Goal: Transaction & Acquisition: Purchase product/service

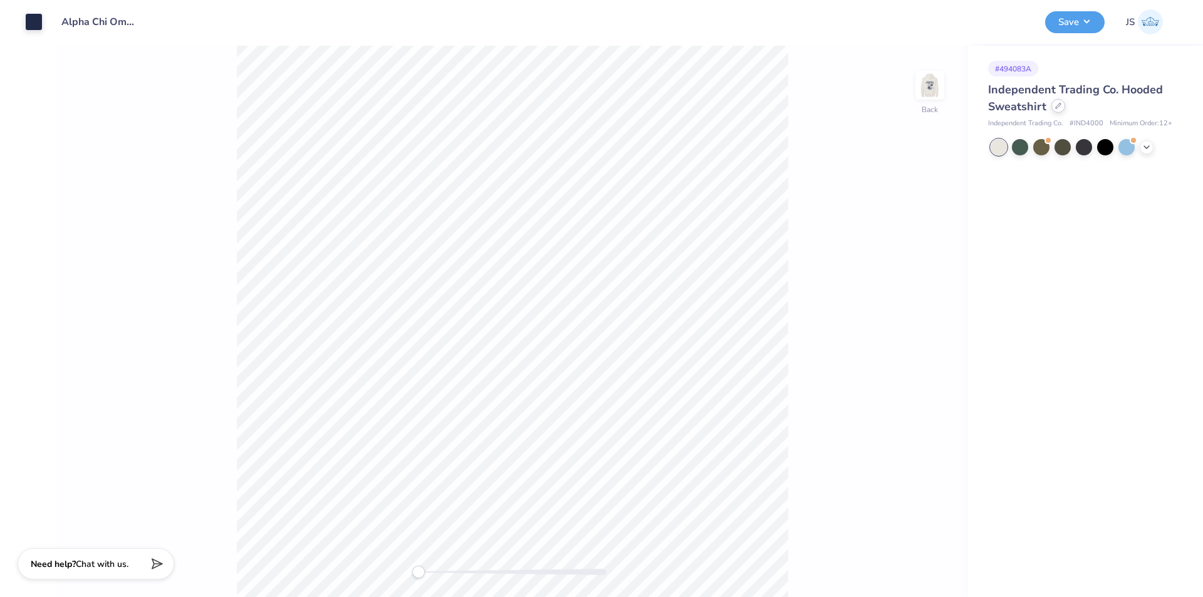
click at [1058, 112] on div at bounding box center [1058, 106] width 14 height 14
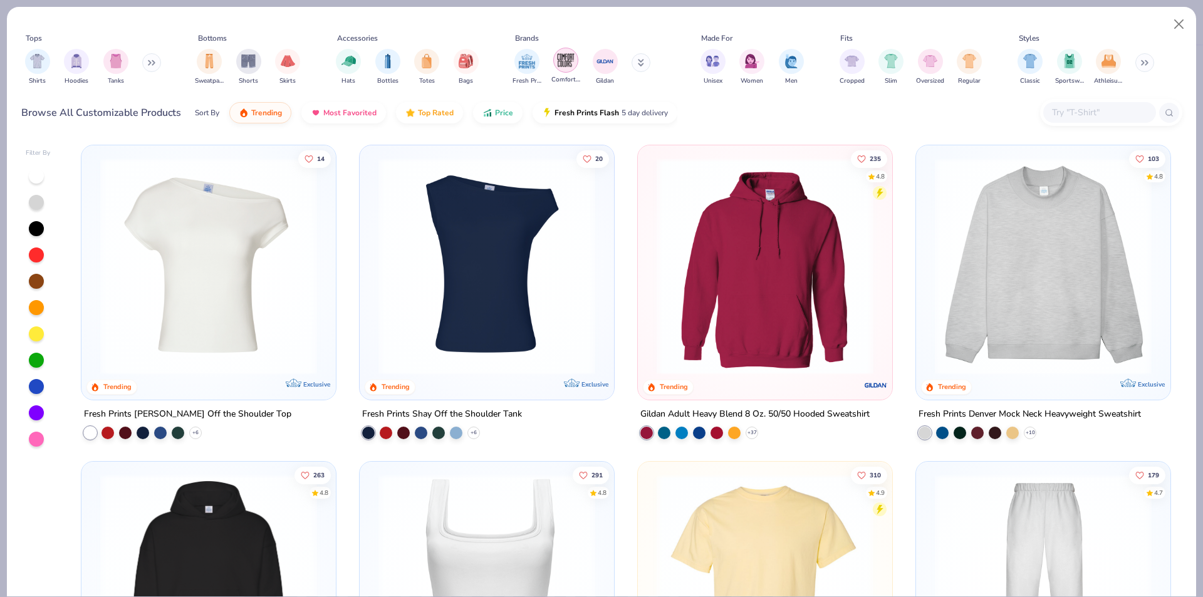
click at [557, 59] on img "filter for Comfort Colors" at bounding box center [565, 60] width 19 height 19
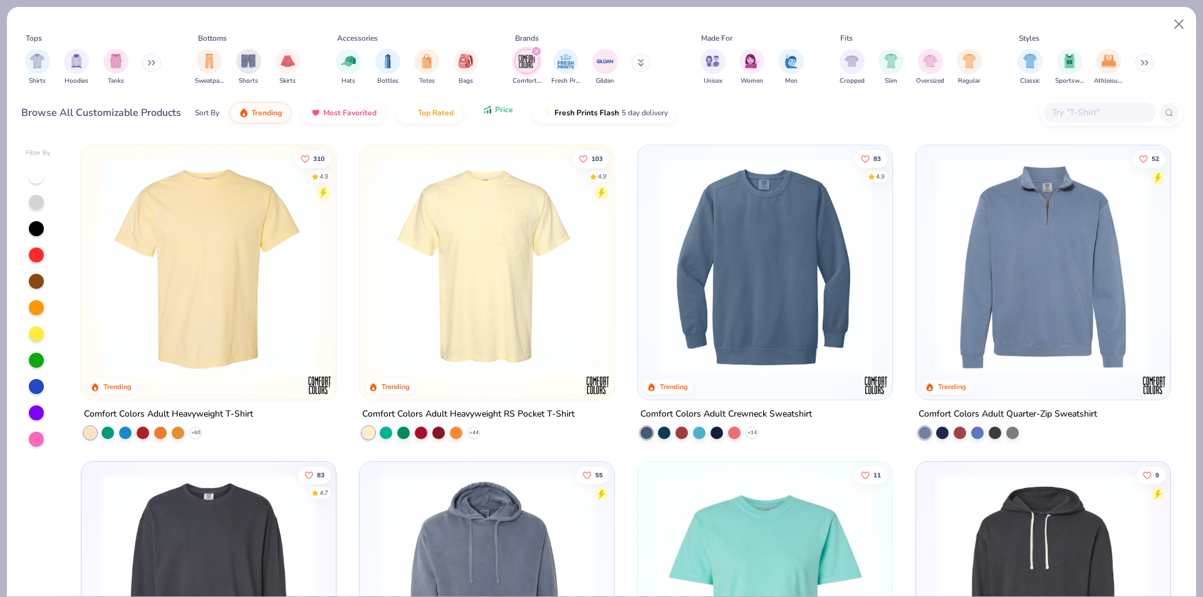
click at [496, 107] on span "Price" at bounding box center [504, 110] width 18 height 10
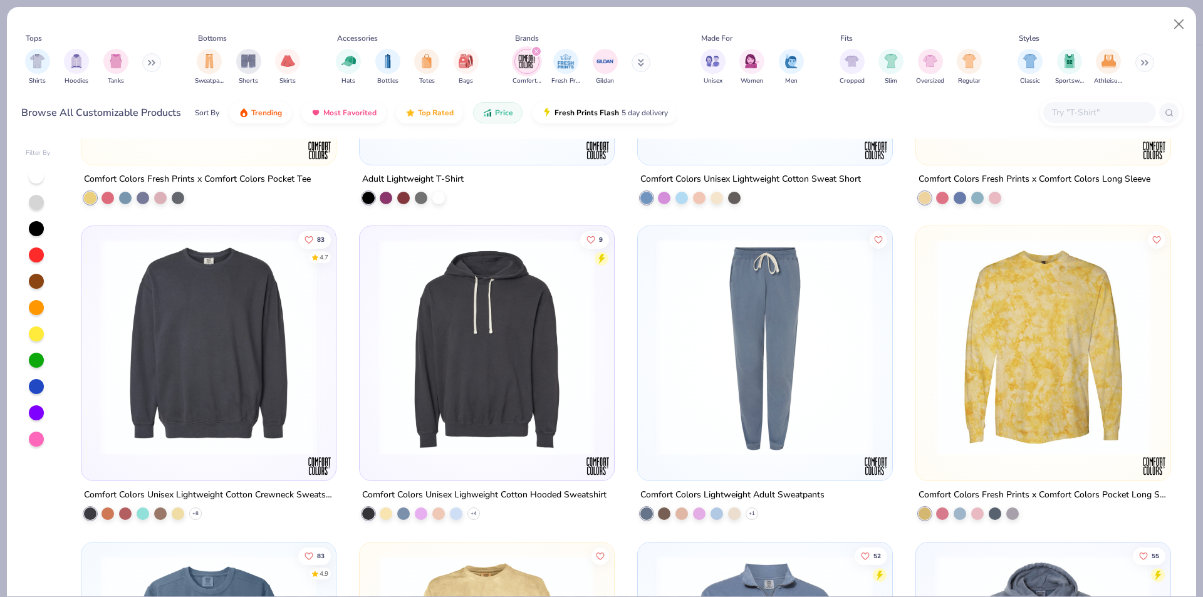
scroll to position [940, 0]
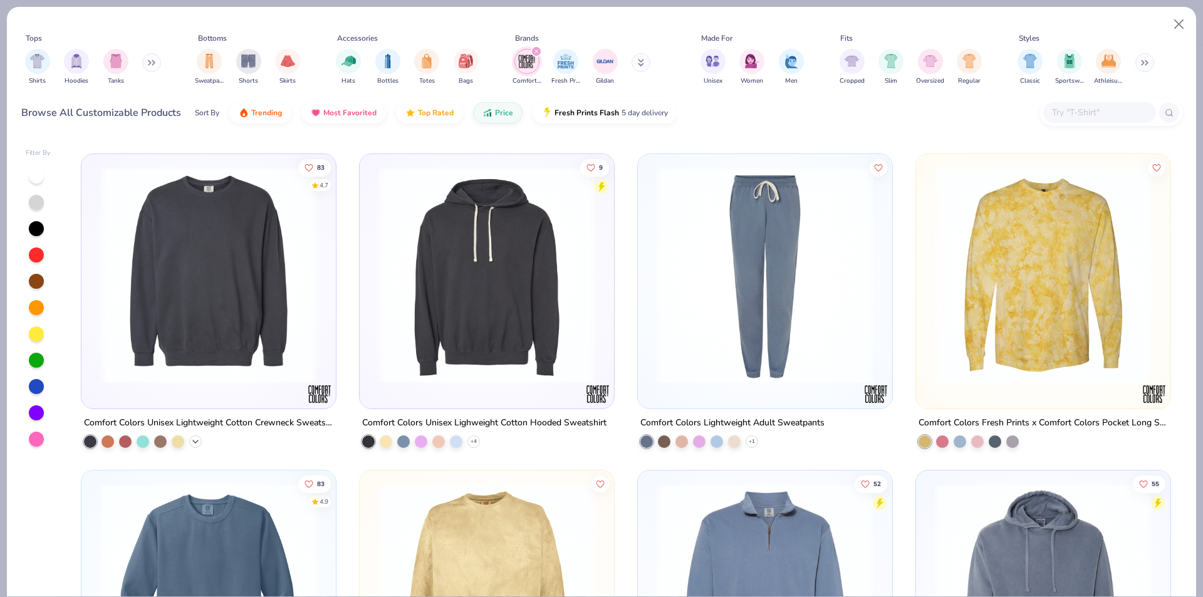
click at [194, 437] on icon at bounding box center [195, 442] width 10 height 10
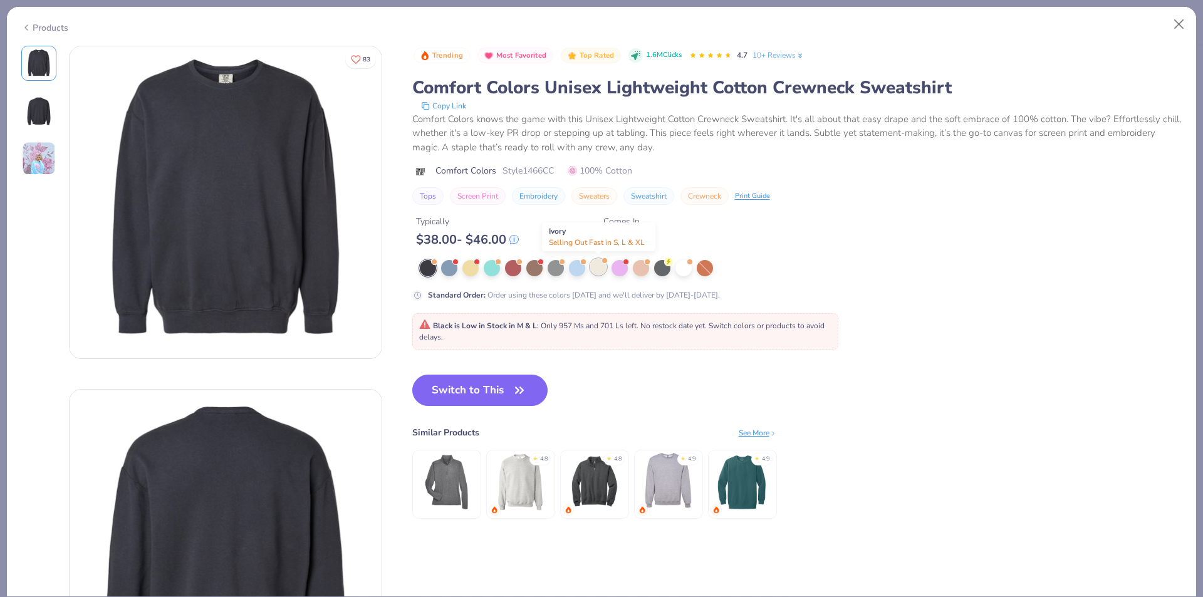
drag, startPoint x: 596, startPoint y: 268, endPoint x: 606, endPoint y: 264, distance: 10.5
click at [601, 264] on div at bounding box center [598, 267] width 16 height 16
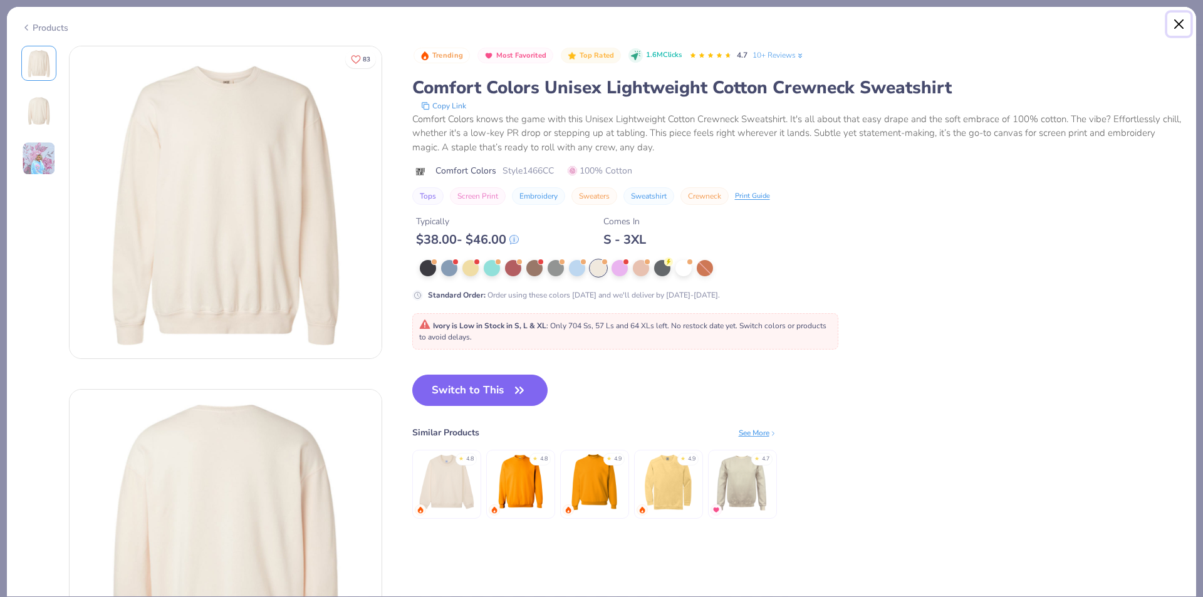
click at [1174, 22] on button "Close" at bounding box center [1179, 25] width 24 height 24
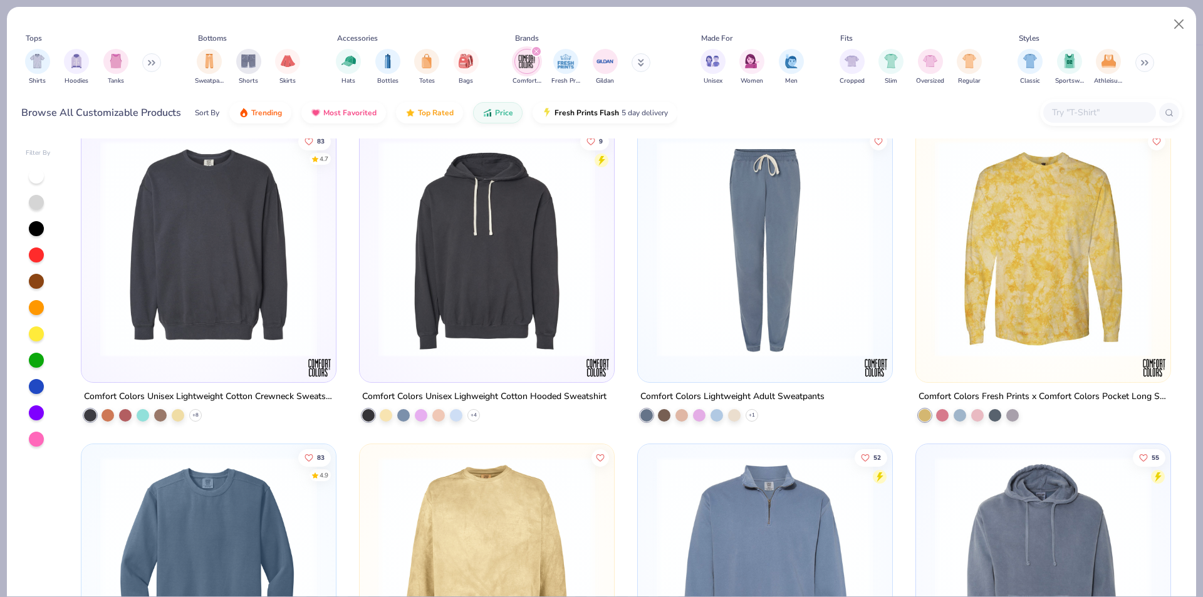
scroll to position [1004, 0]
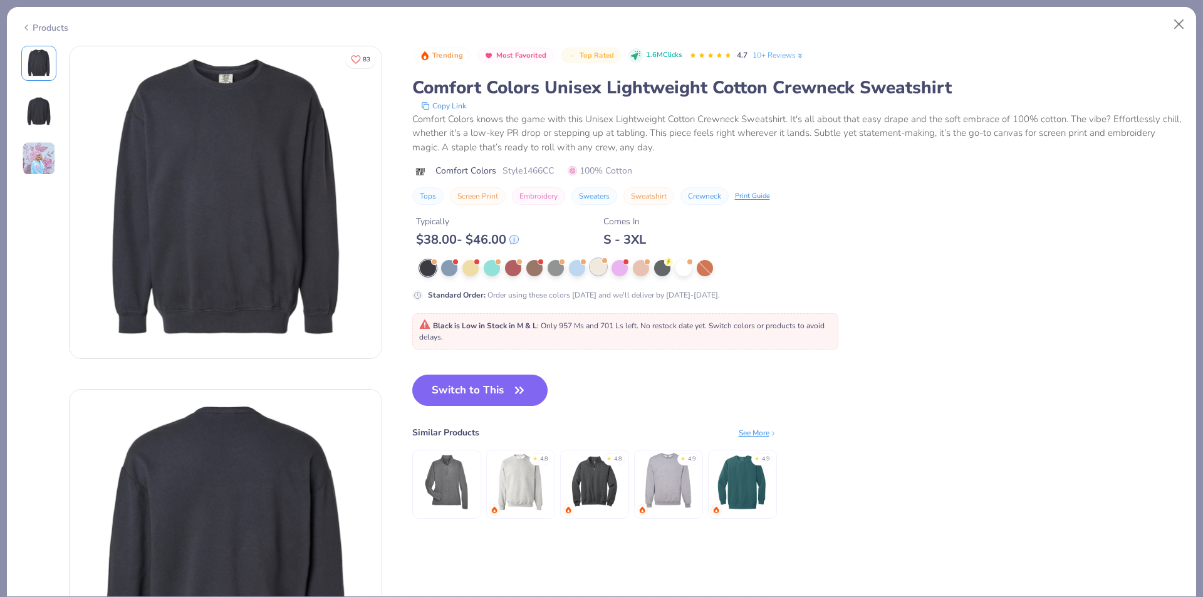
click at [595, 269] on div at bounding box center [598, 267] width 16 height 16
